Goal: Find specific page/section: Find specific page/section

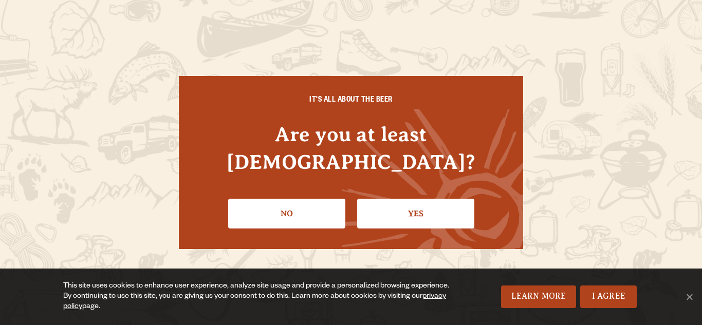
click at [406, 199] on link "Yes" at bounding box center [415, 214] width 117 height 30
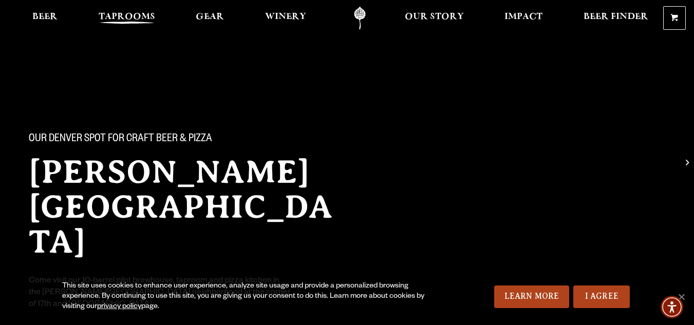
click at [129, 13] on span "Taprooms" at bounding box center [127, 17] width 57 height 8
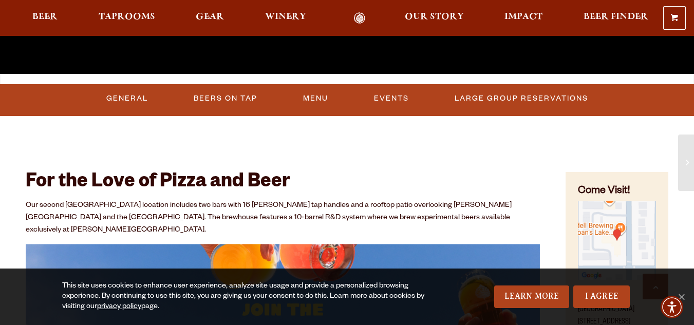
scroll to position [317, 0]
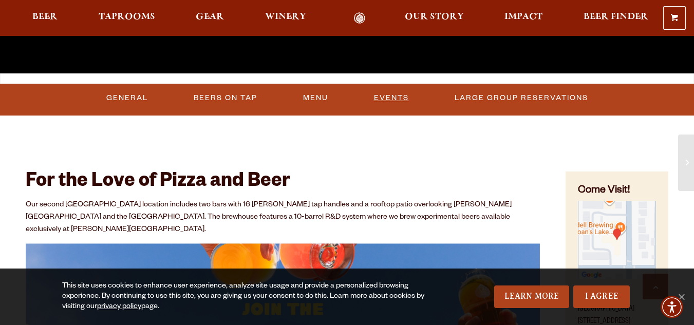
click at [383, 99] on link "Events" at bounding box center [391, 98] width 43 height 24
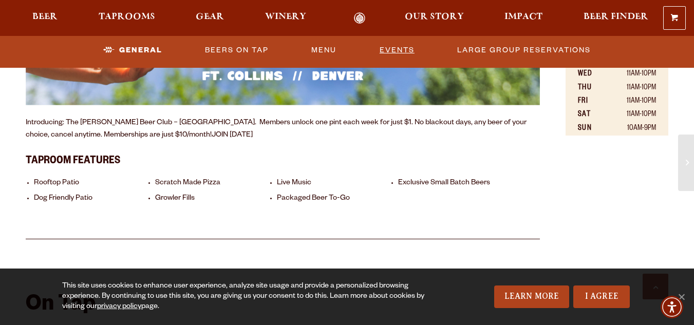
scroll to position [679, 0]
